Goal: Complete application form

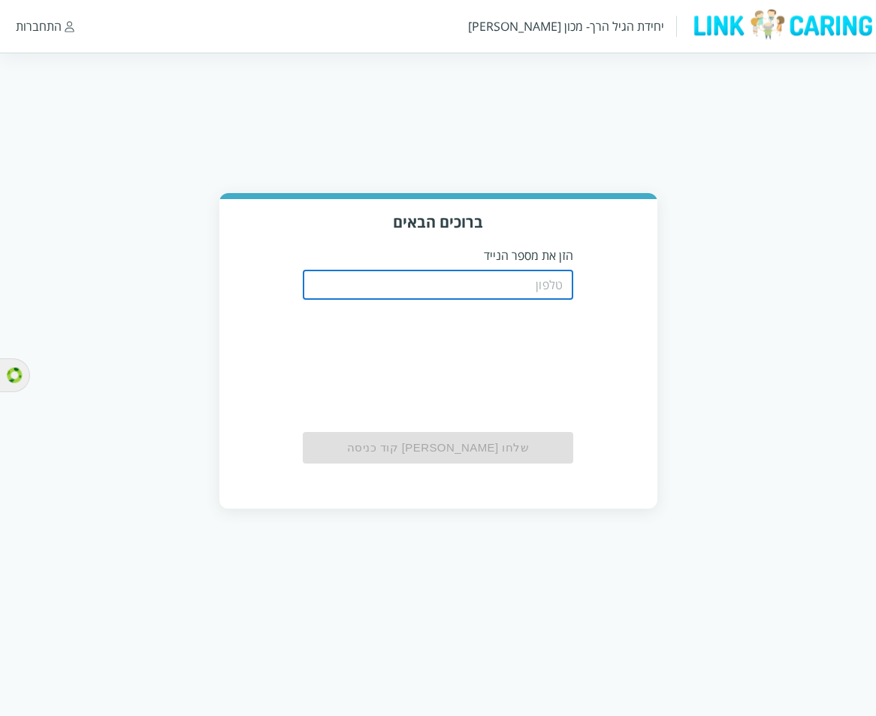
click at [537, 281] on input "tel" at bounding box center [438, 285] width 271 height 30
paste input "0525665214"
type input "0525665214"
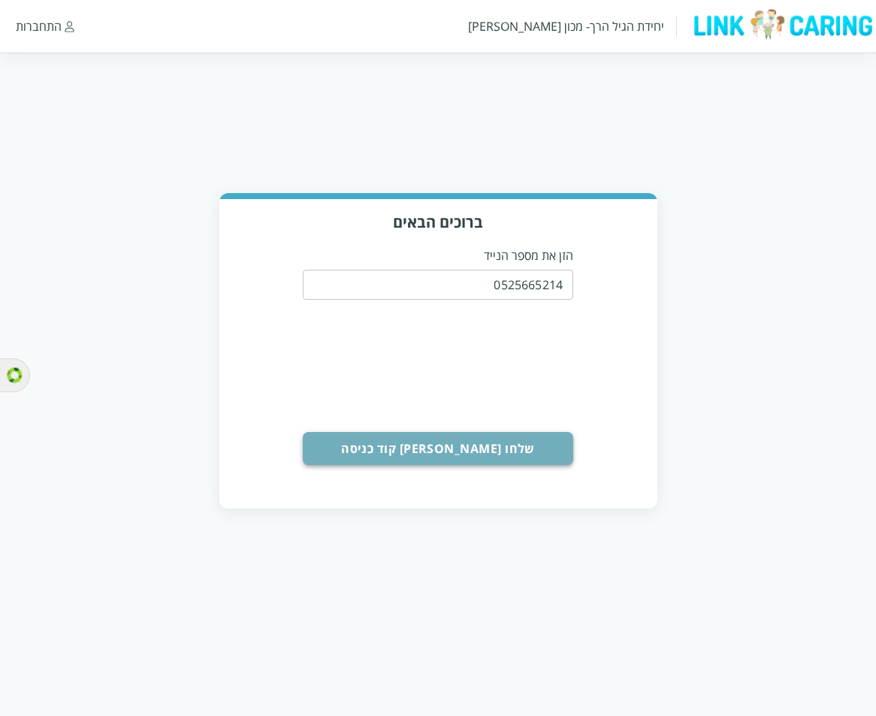
click at [457, 434] on button "שלחו [PERSON_NAME] קוד כניסה" at bounding box center [438, 448] width 271 height 33
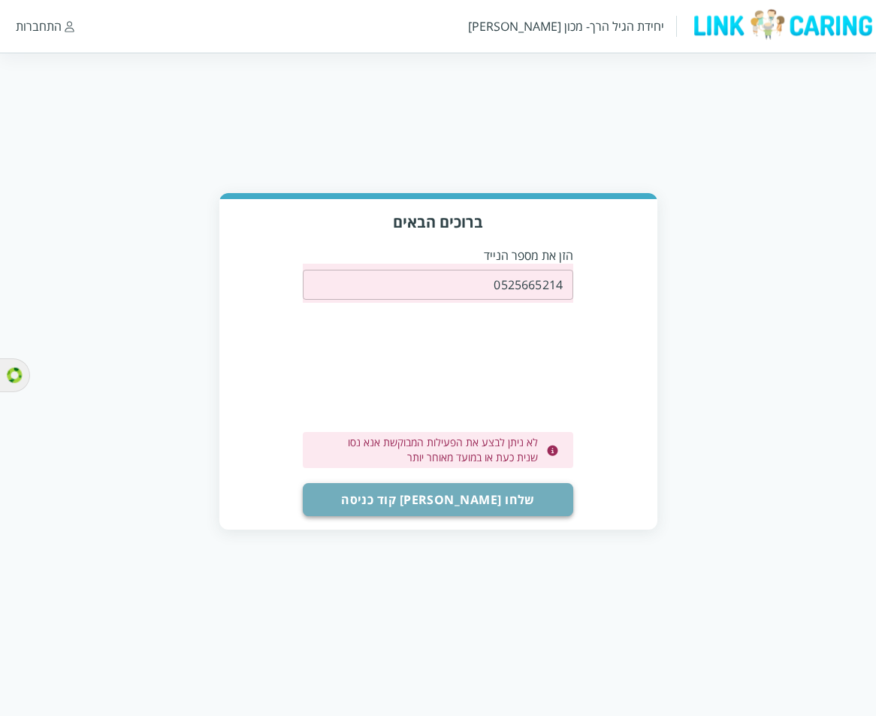
click at [470, 495] on button "שלחו [PERSON_NAME] קוד כניסה" at bounding box center [438, 499] width 271 height 33
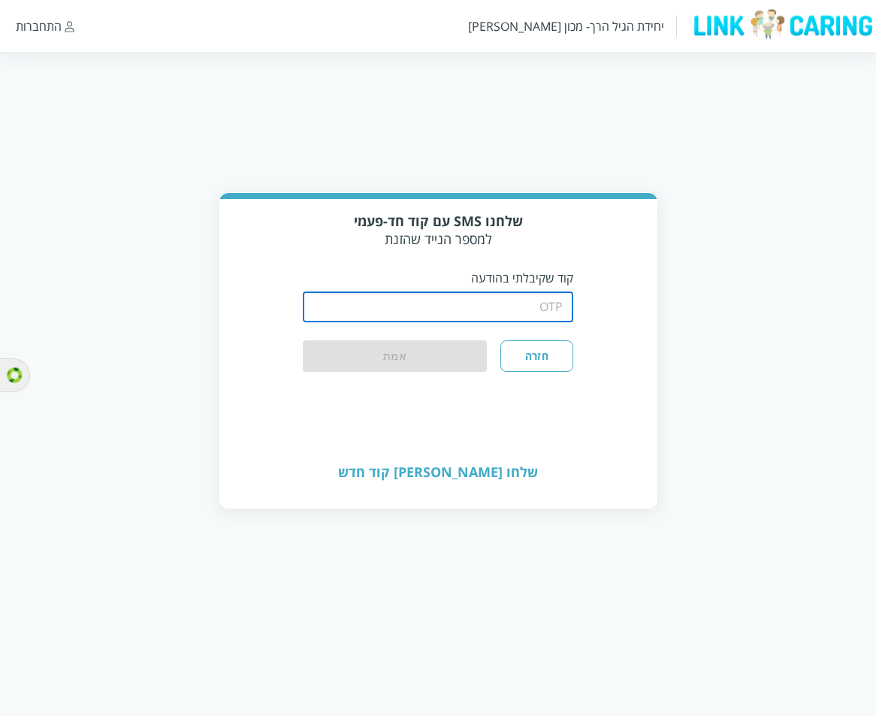
click at [512, 307] on input "string" at bounding box center [438, 307] width 271 height 30
paste input "4560"
type input "4560"
click at [303, 341] on button "אמת" at bounding box center [395, 357] width 184 height 33
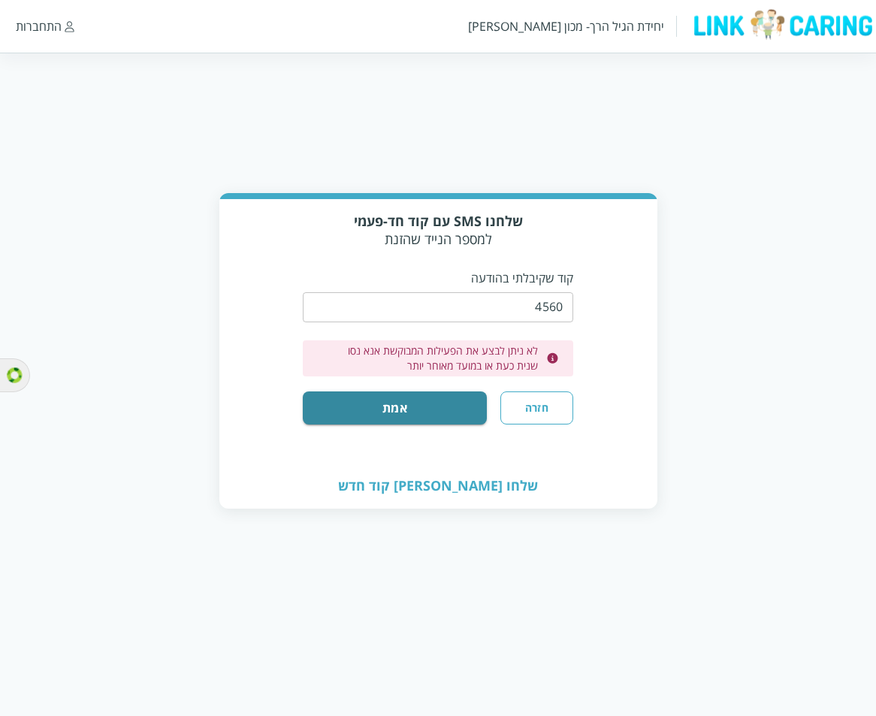
click at [537, 404] on button "חזרה" at bounding box center [537, 408] width 73 height 33
